Goal: Navigation & Orientation: Find specific page/section

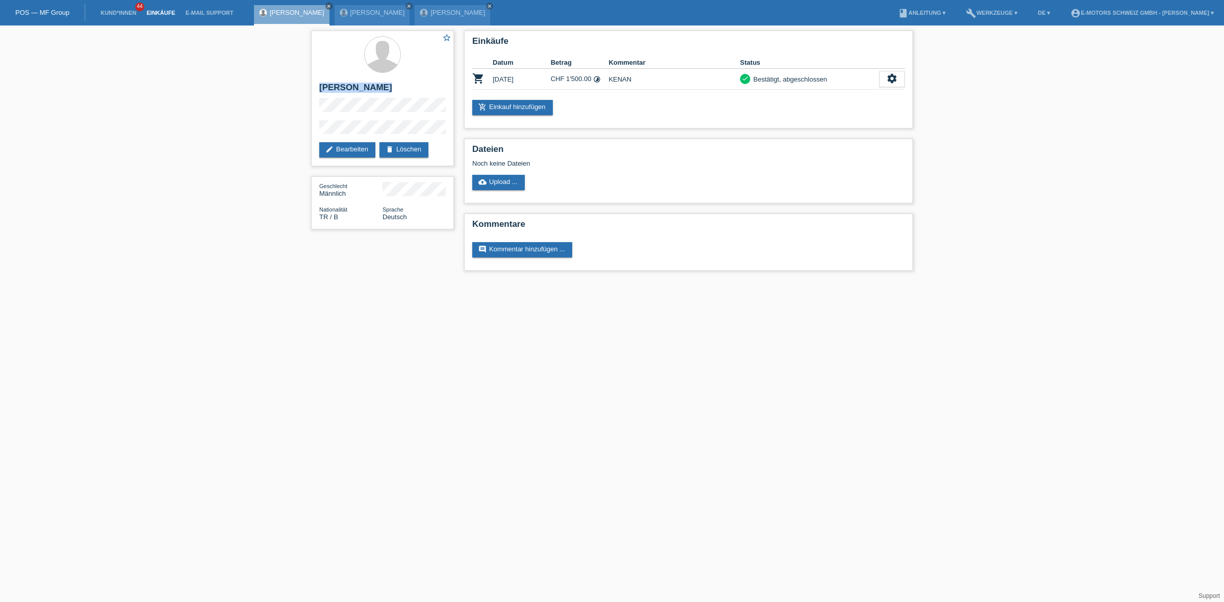
click at [156, 10] on link "Einkäufe" at bounding box center [160, 13] width 39 height 6
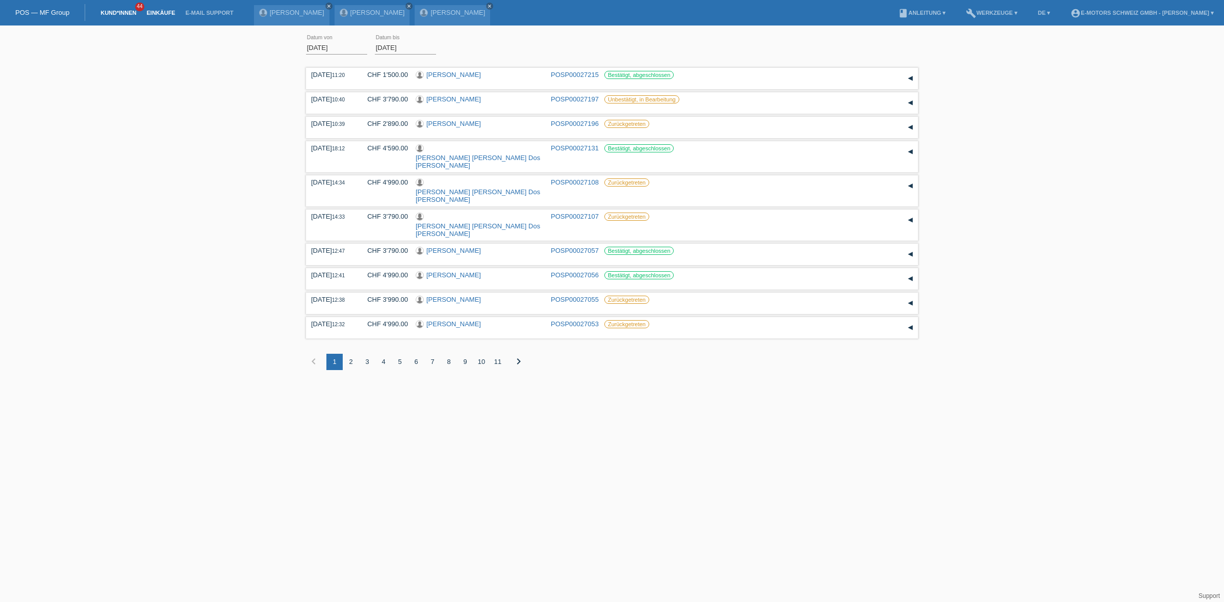
click at [110, 10] on link "Kund*innen" at bounding box center [118, 13] width 46 height 6
